Goal: Find specific page/section: Find specific page/section

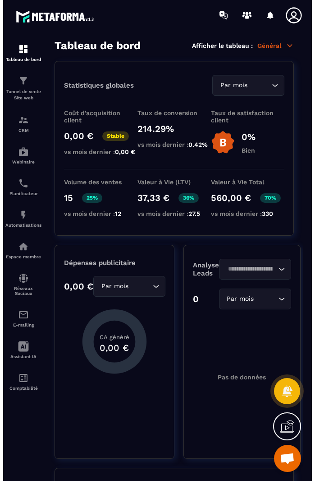
scroll to position [1293, 0]
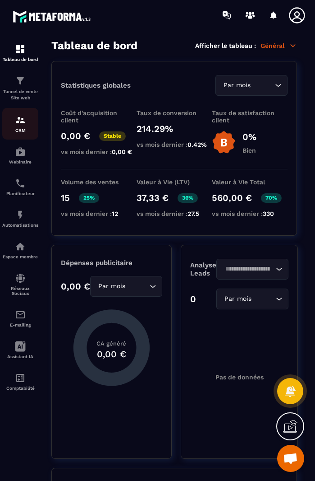
click at [22, 114] on link "CRM" at bounding box center [20, 124] width 36 height 32
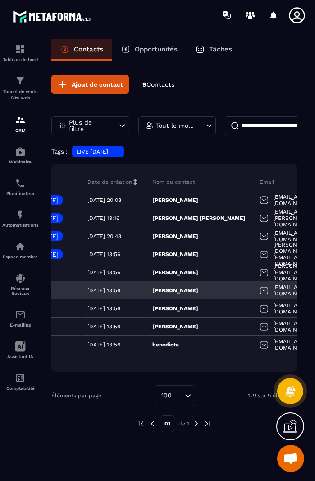
scroll to position [0, 105]
